Goal: Use online tool/utility: Use online tool/utility

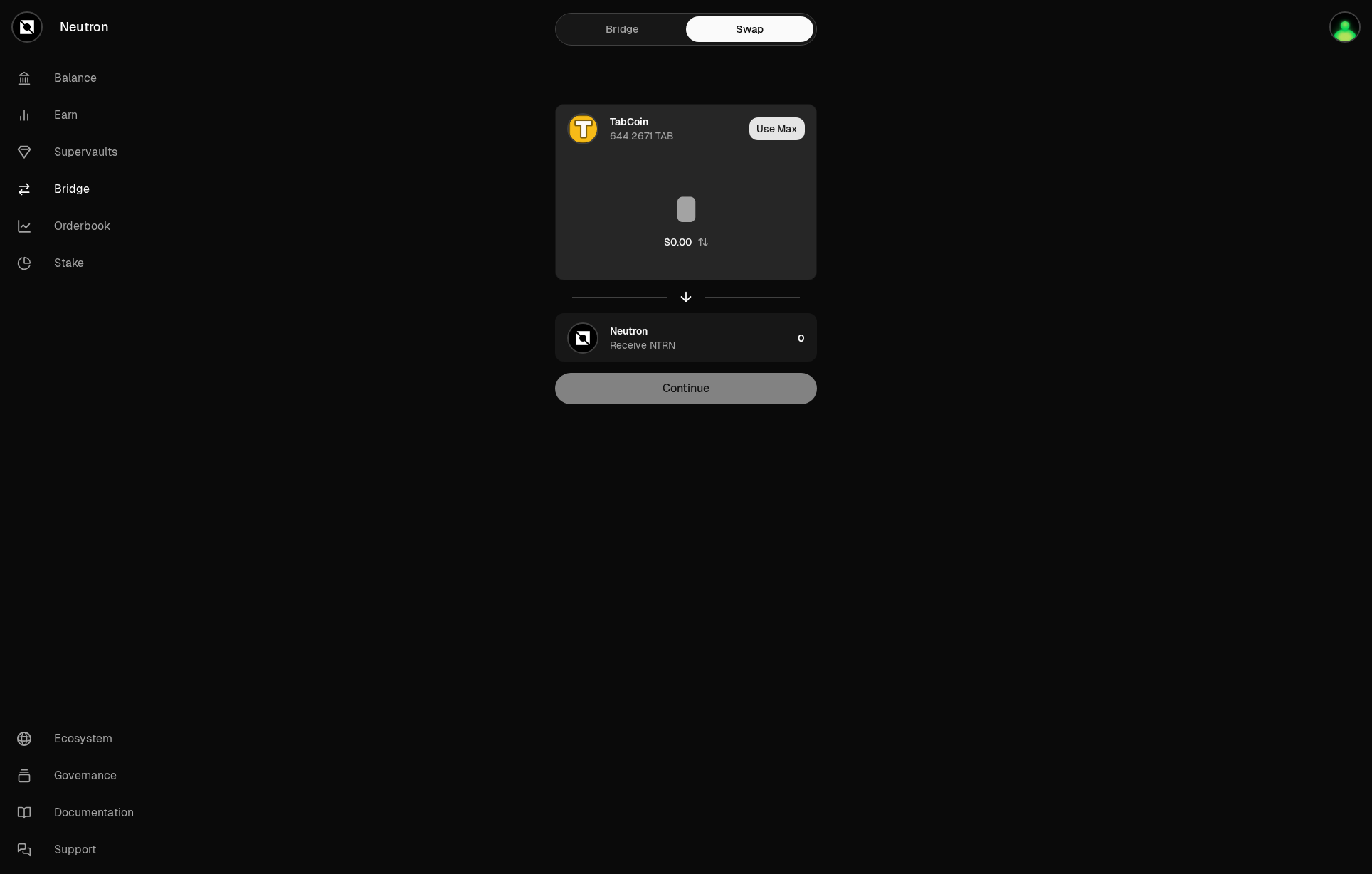
click at [784, 120] on button "Use Max" at bounding box center [777, 129] width 55 height 23
type input "**********"
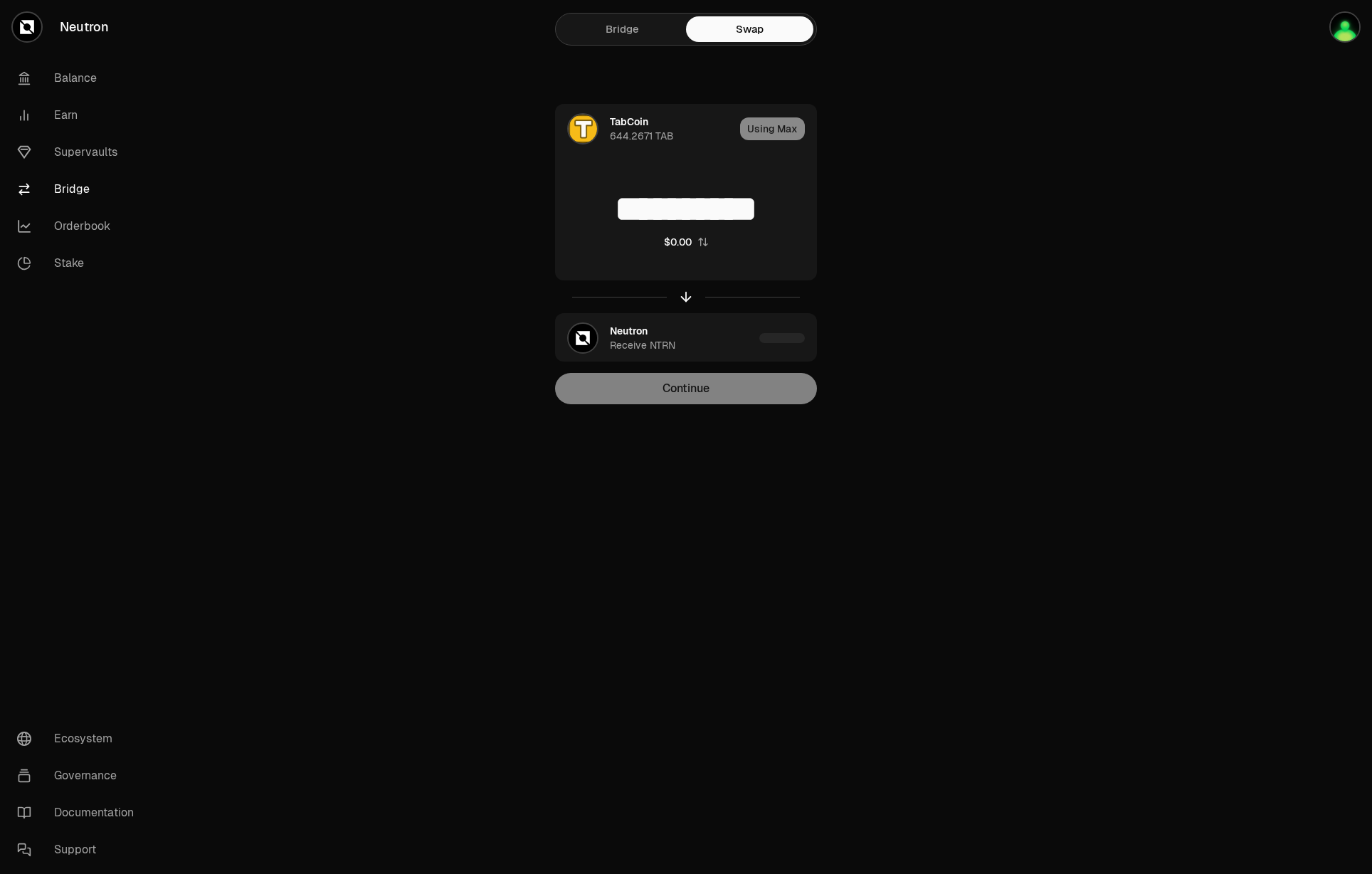
click at [756, 381] on div "Continue" at bounding box center [685, 388] width 262 height 31
click at [755, 389] on button "Continue" at bounding box center [685, 388] width 262 height 31
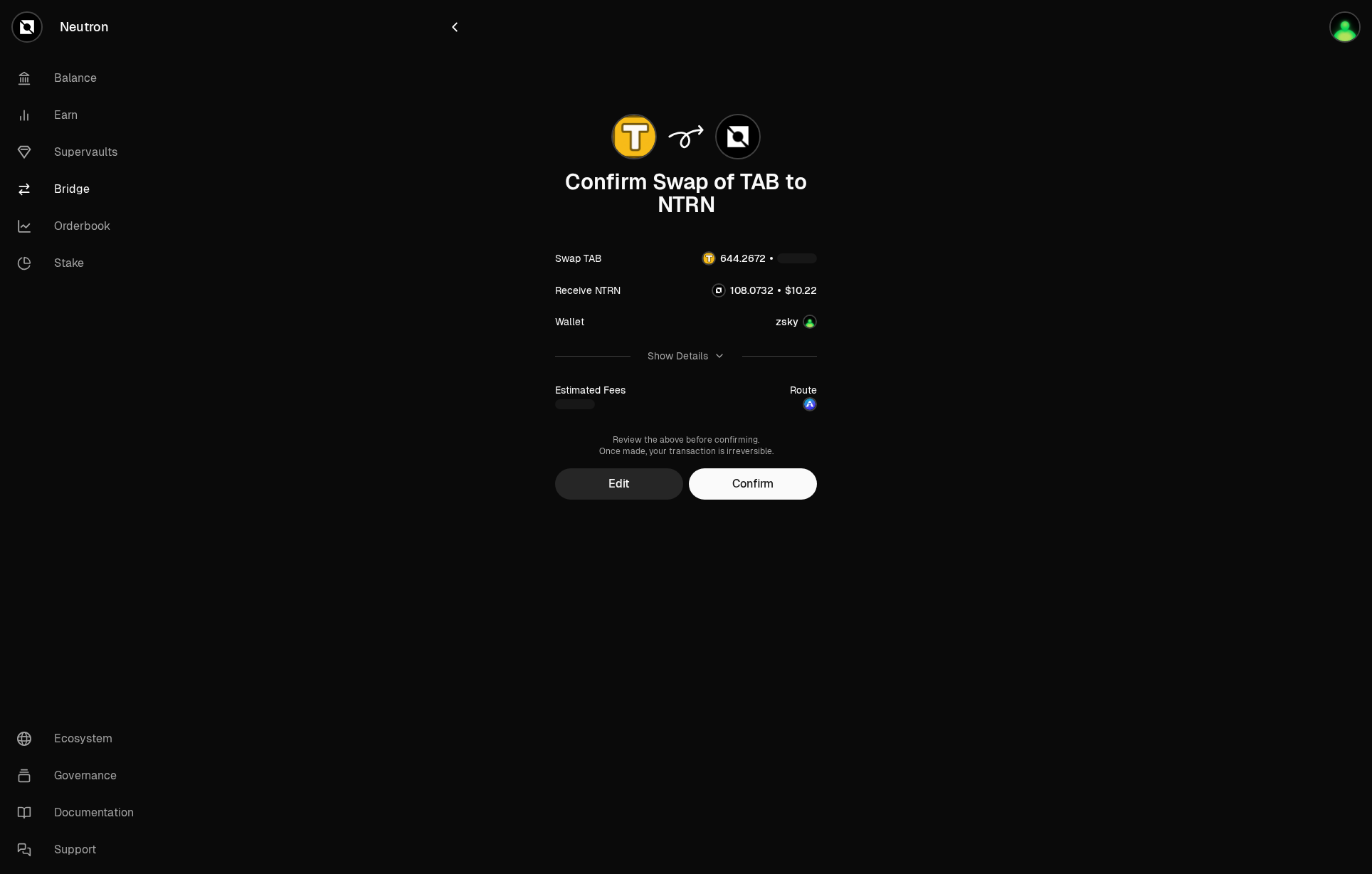
click at [794, 482] on button "Confirm" at bounding box center [752, 484] width 128 height 31
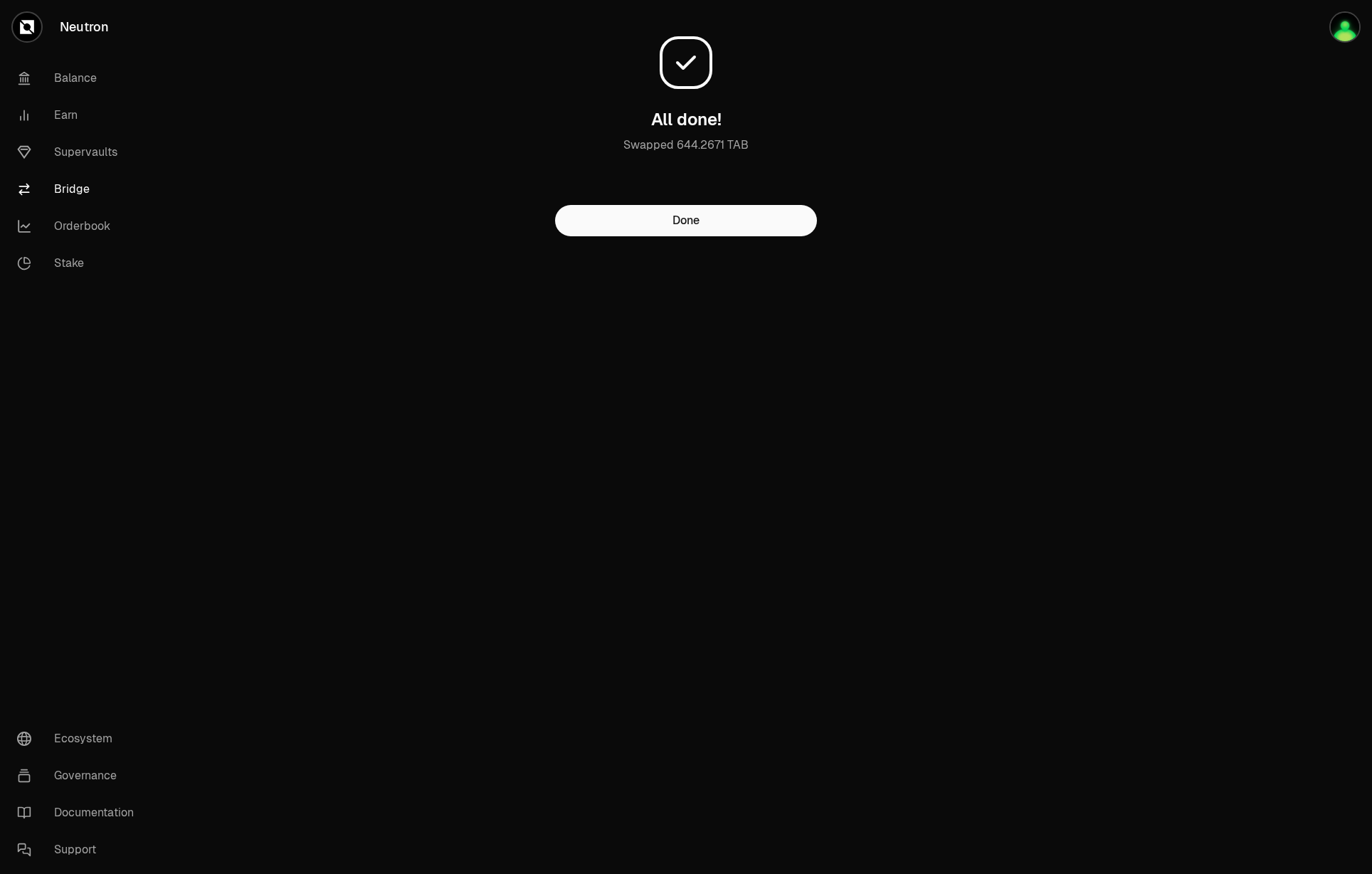
click at [838, 209] on div "All done! Swapped 644.2671 TAB Done" at bounding box center [686, 123] width 479 height 225
click at [738, 227] on button "Done" at bounding box center [685, 220] width 262 height 31
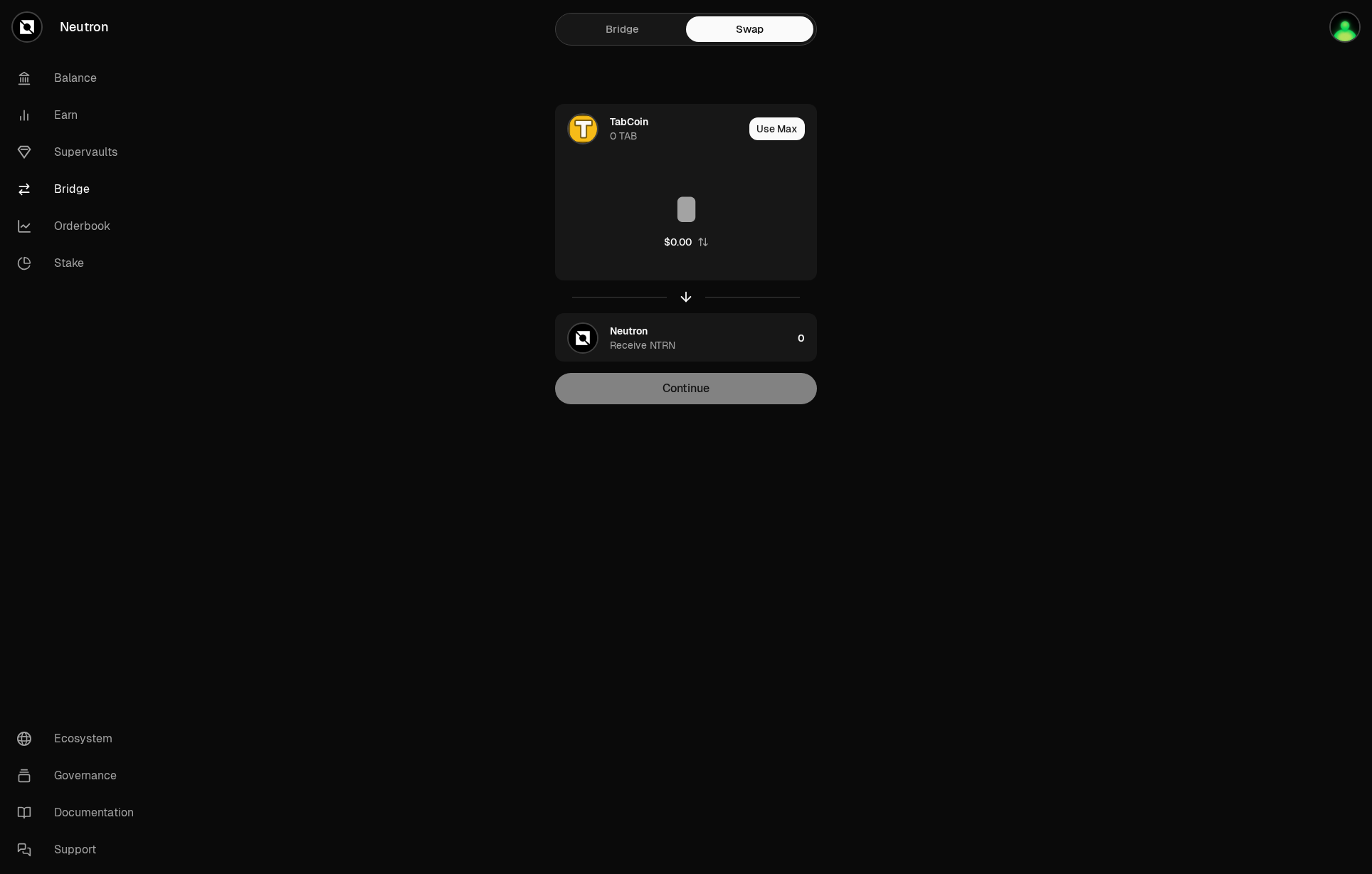
click at [709, 509] on div "Neutron Balance Earn Supervaults Bridge Orderbook Stake Ecosystem Governance Do…" at bounding box center [766, 437] width 1213 height 874
